Goal: Complete application form

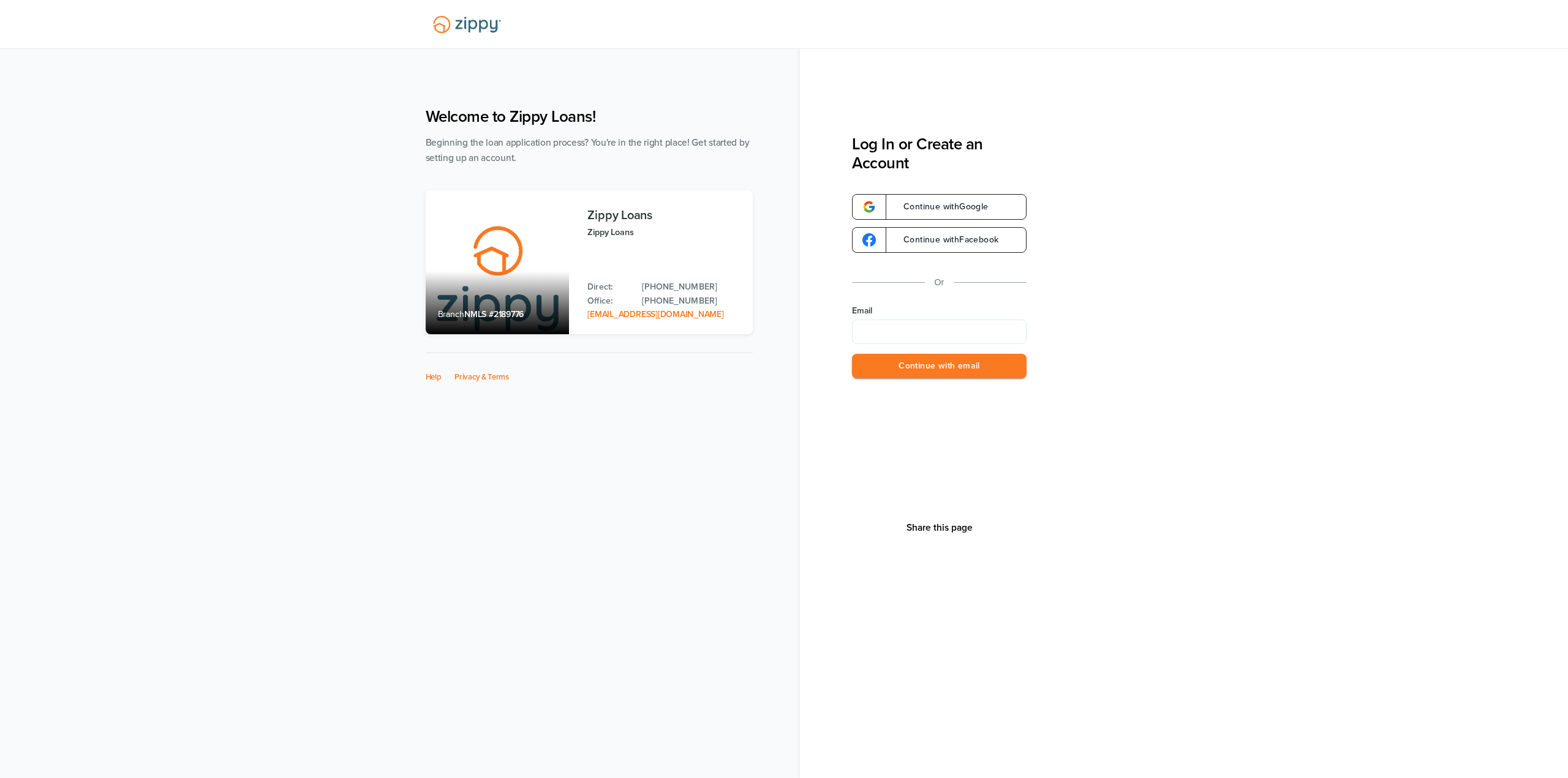
type input "**********"
click at [948, 370] on button "Continue with email" at bounding box center [939, 366] width 175 height 25
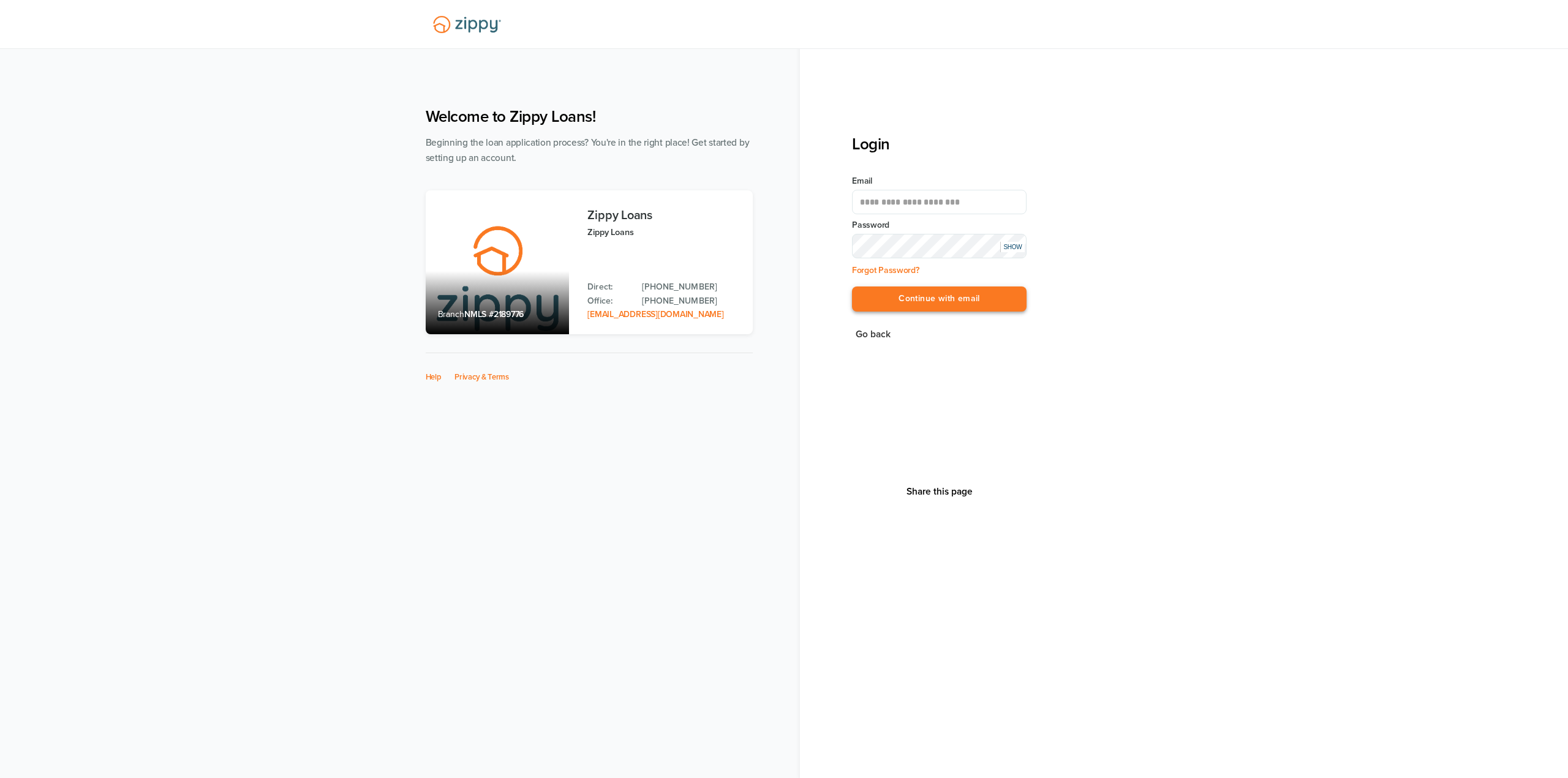
click at [955, 298] on button "Continue with email" at bounding box center [939, 299] width 175 height 25
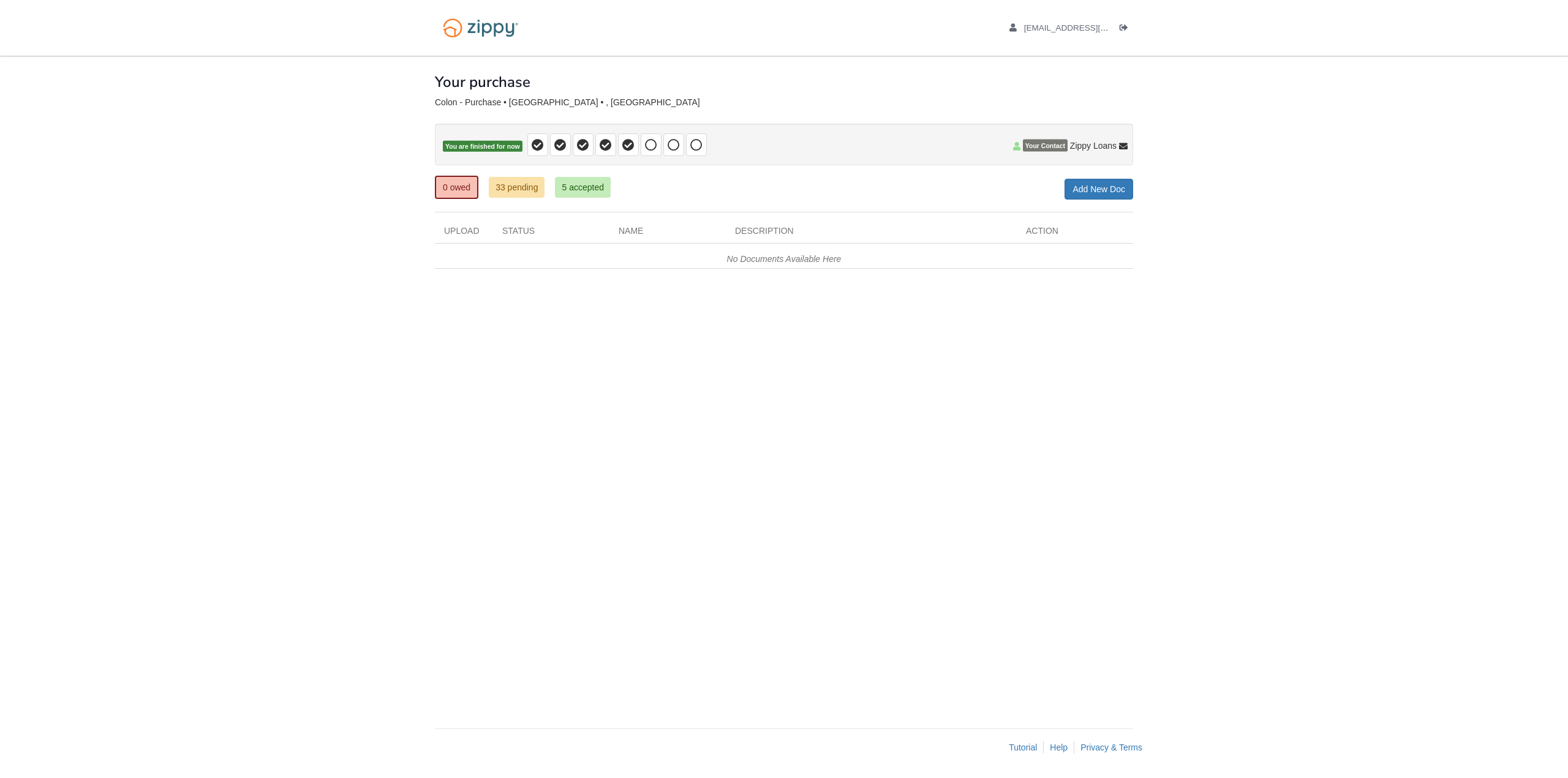
click at [484, 529] on div "× × × Pending Add Document Notice document will be included in the email sent t…" at bounding box center [784, 386] width 699 height 661
click at [647, 144] on icon at bounding box center [651, 145] width 12 height 12
click at [628, 148] on icon at bounding box center [629, 145] width 12 height 12
click at [625, 123] on p "You are finished for now" at bounding box center [784, 144] width 699 height 42
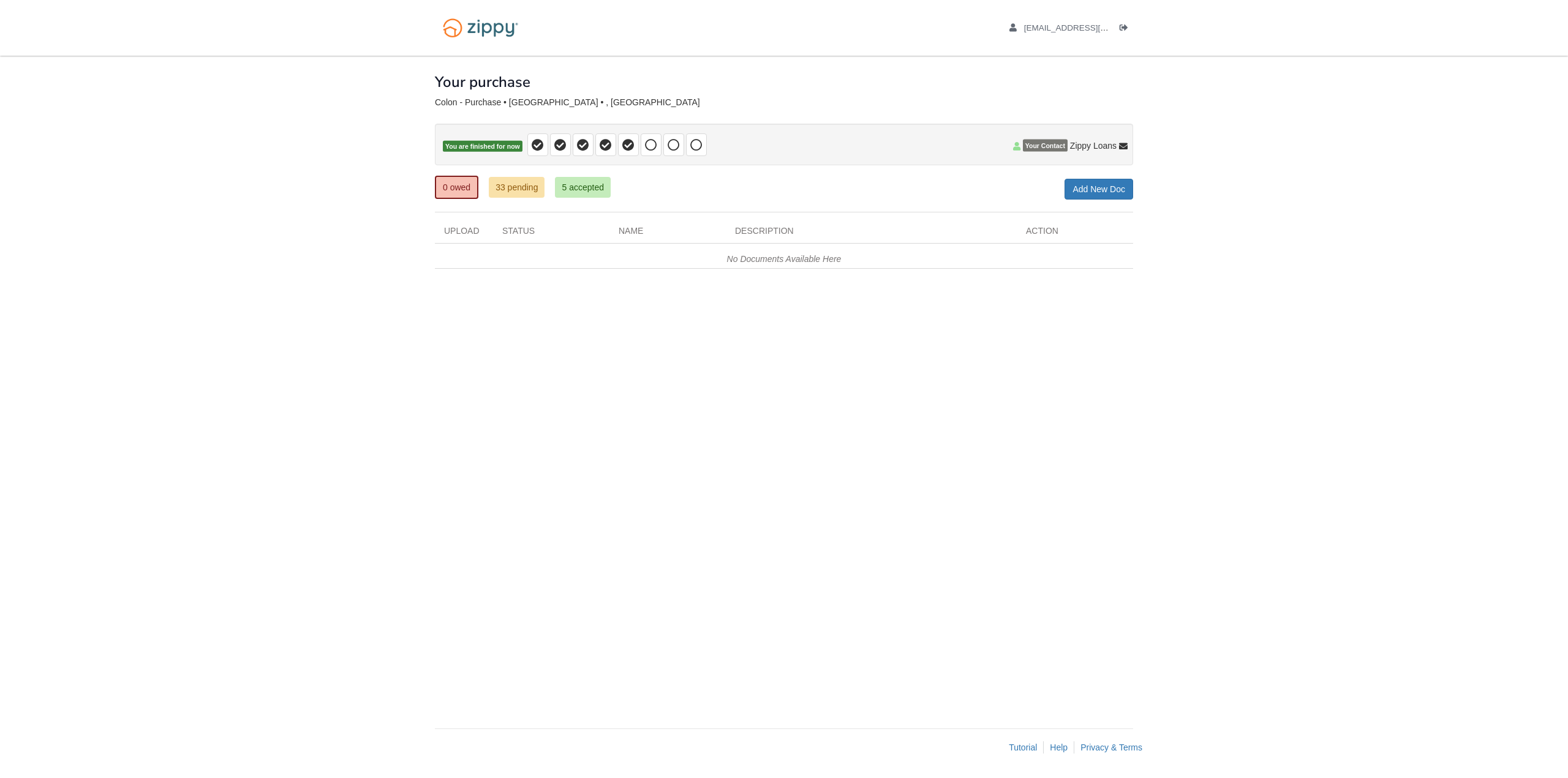
click at [627, 118] on div at bounding box center [784, 115] width 699 height 16
click at [624, 144] on icon at bounding box center [629, 145] width 12 height 12
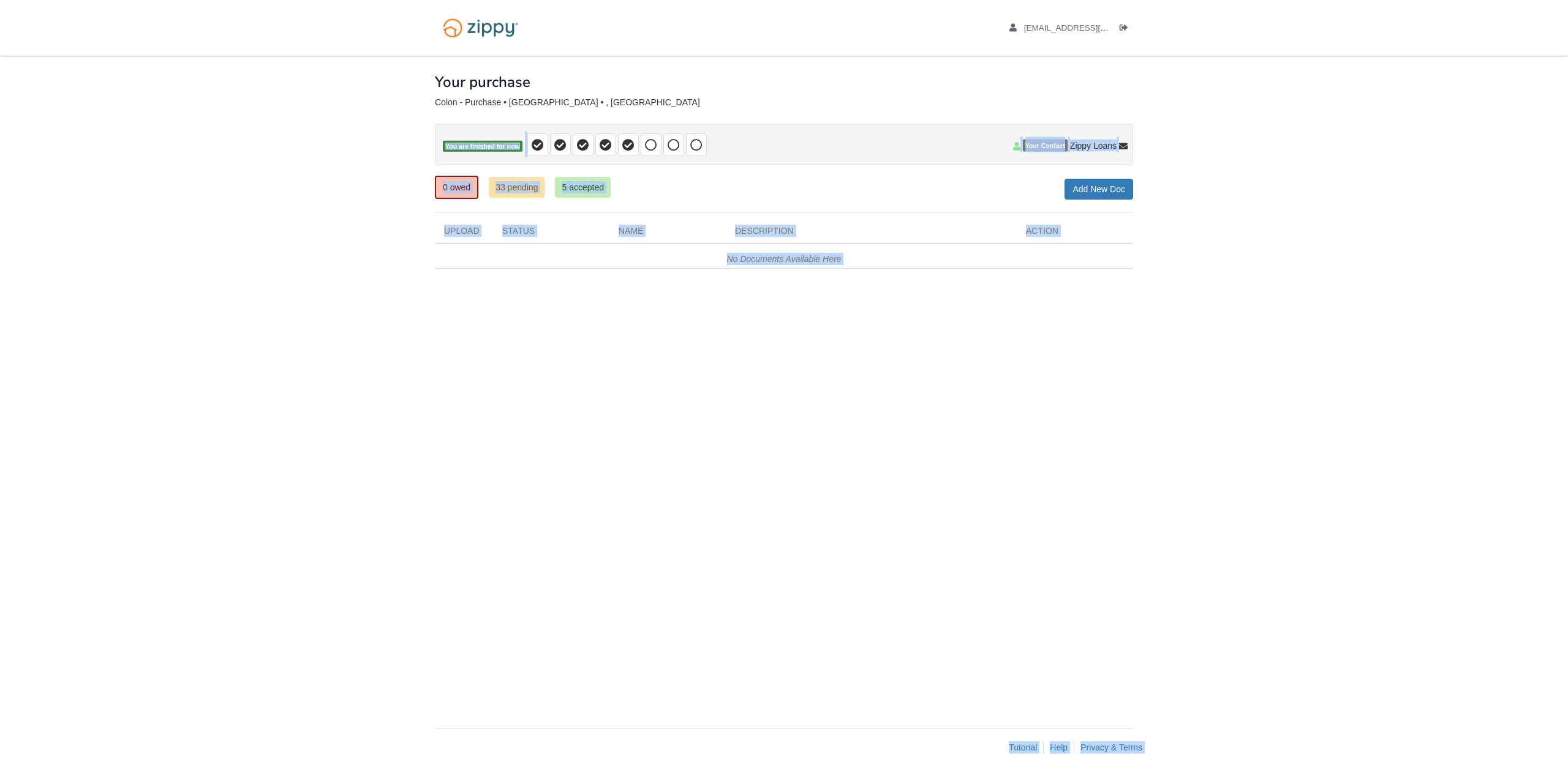
drag, startPoint x: 624, startPoint y: 144, endPoint x: 719, endPoint y: 112, distance: 100.2
click at [723, 111] on div at bounding box center [784, 115] width 699 height 16
